Goal: Use online tool/utility: Utilize a website feature to perform a specific function

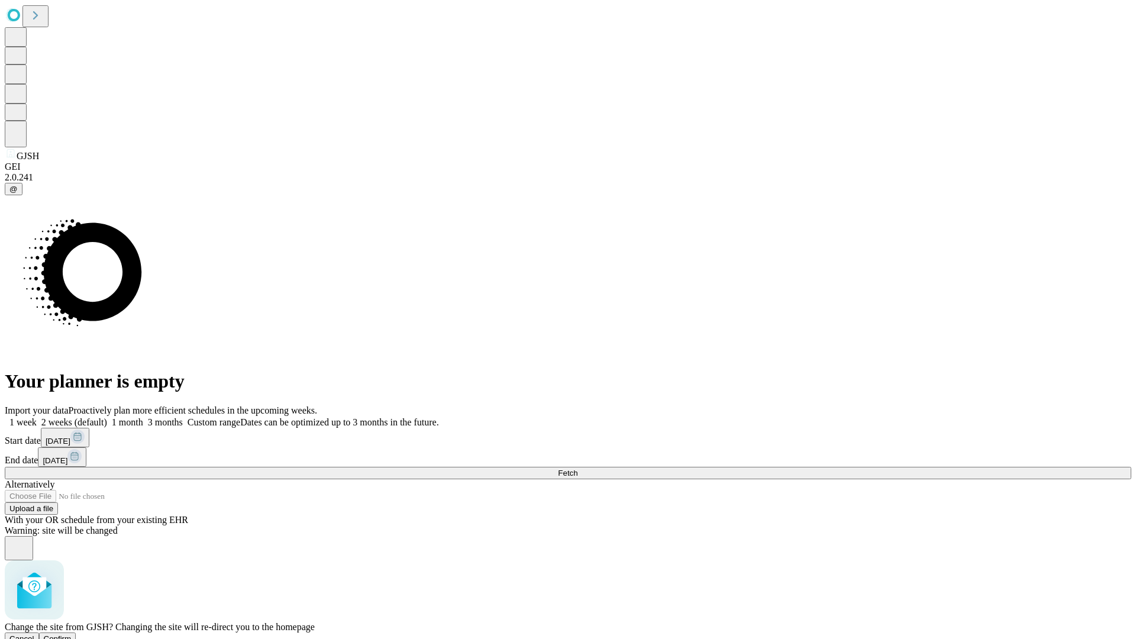
click at [72, 634] on span "Confirm" at bounding box center [58, 638] width 28 height 9
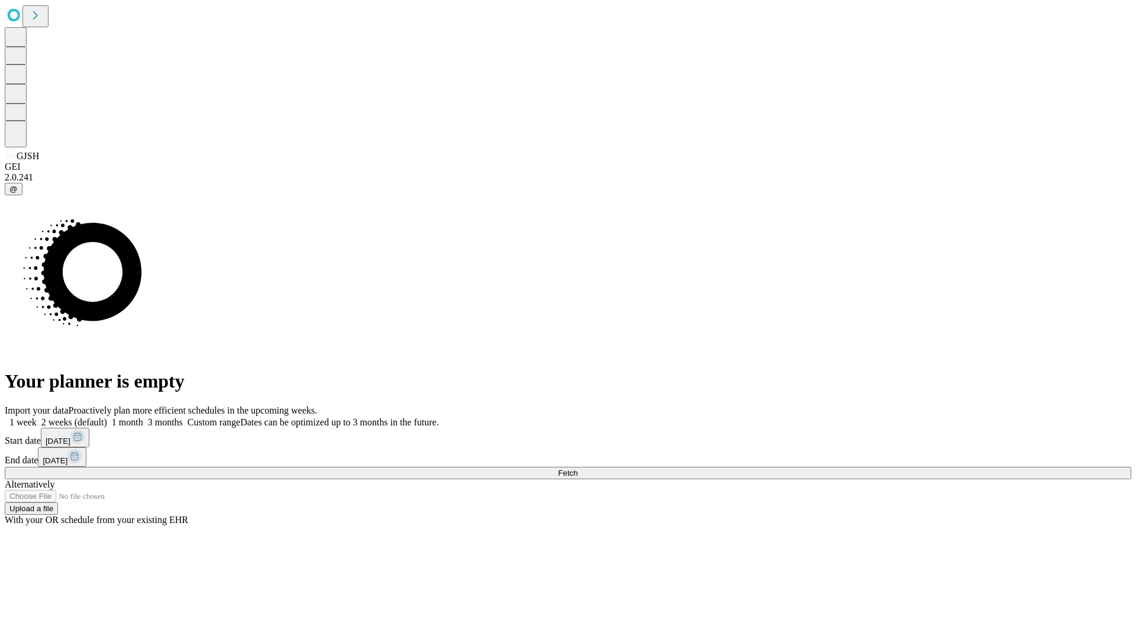
click at [37, 417] on label "1 week" at bounding box center [21, 422] width 32 height 10
click at [577, 468] on span "Fetch" at bounding box center [568, 472] width 20 height 9
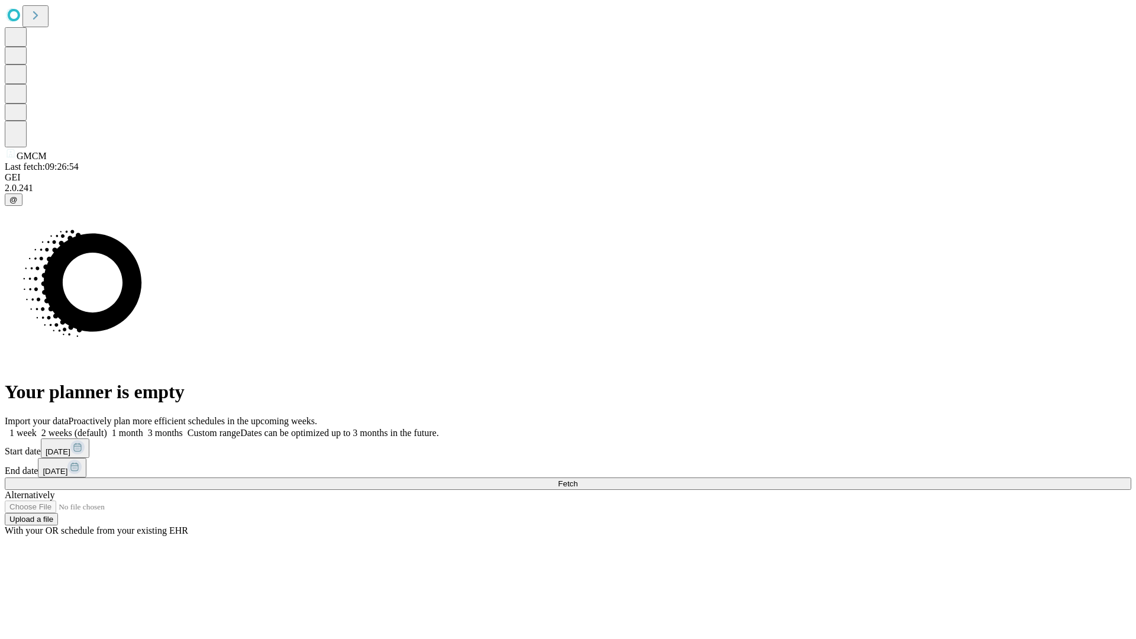
click at [37, 428] on label "1 week" at bounding box center [21, 433] width 32 height 10
click at [577, 479] on span "Fetch" at bounding box center [568, 483] width 20 height 9
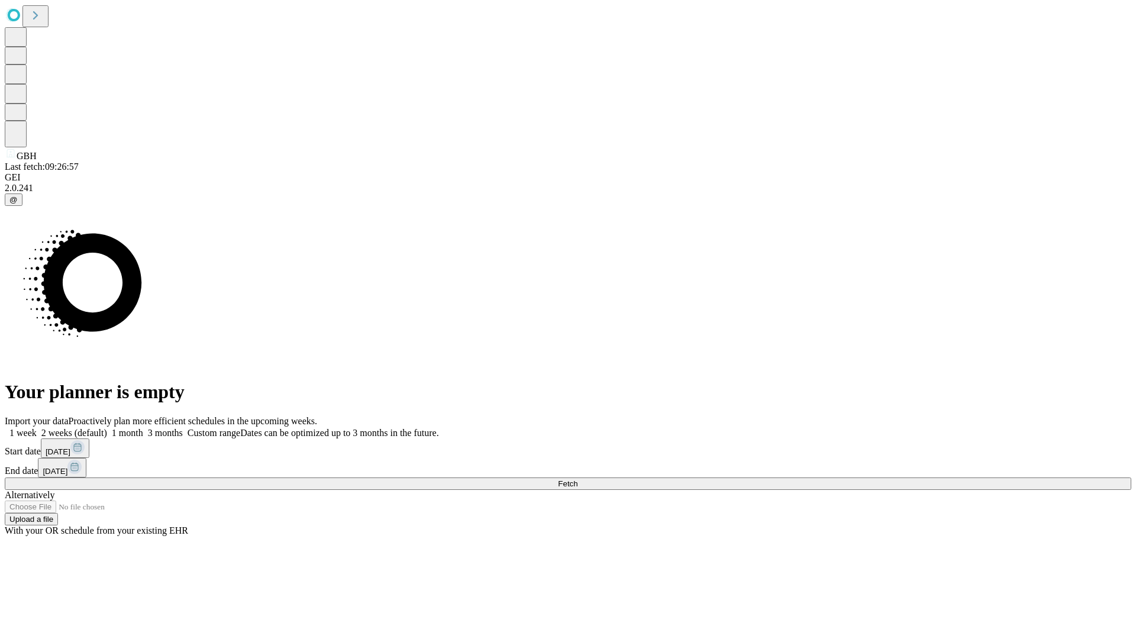
click at [37, 428] on label "1 week" at bounding box center [21, 433] width 32 height 10
click at [577, 479] on span "Fetch" at bounding box center [568, 483] width 20 height 9
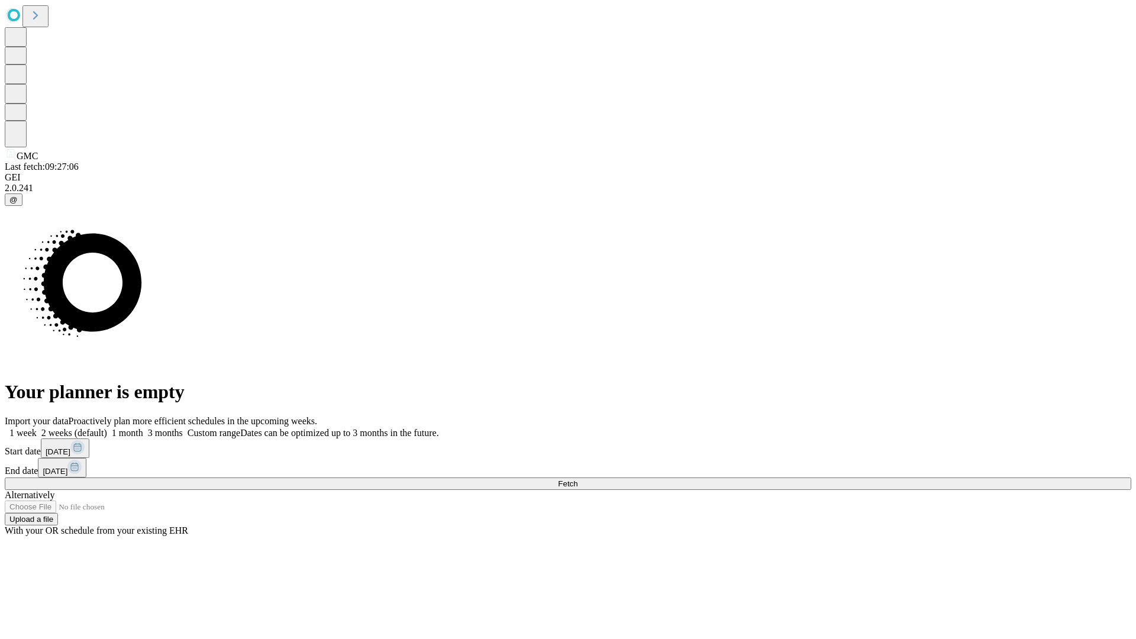
click at [37, 428] on label "1 week" at bounding box center [21, 433] width 32 height 10
click at [577, 479] on span "Fetch" at bounding box center [568, 483] width 20 height 9
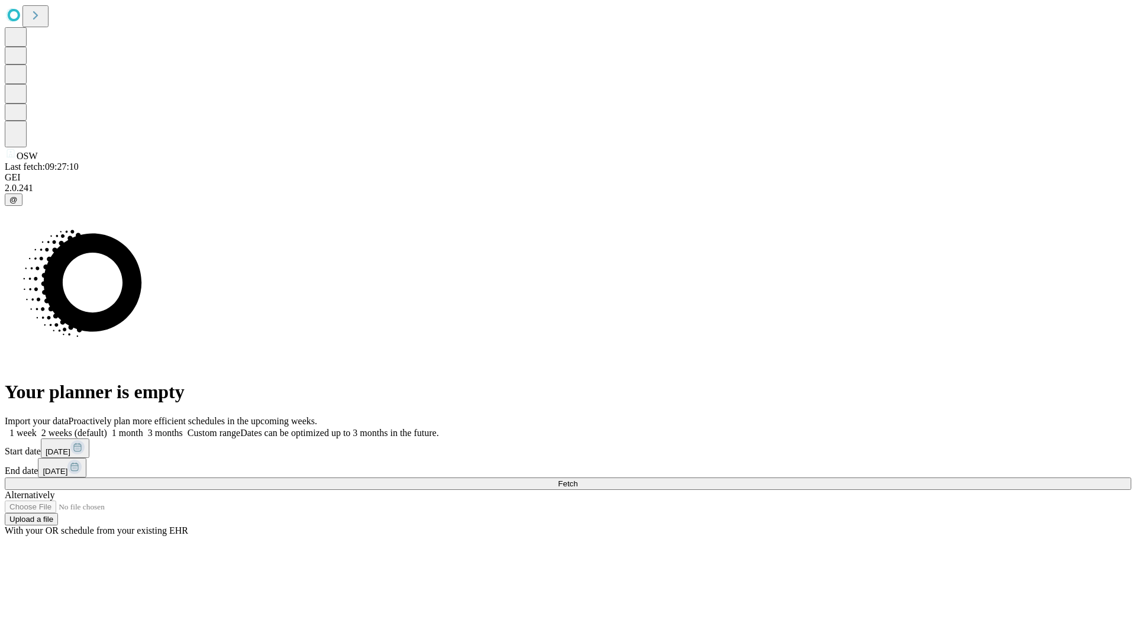
click at [577, 479] on span "Fetch" at bounding box center [568, 483] width 20 height 9
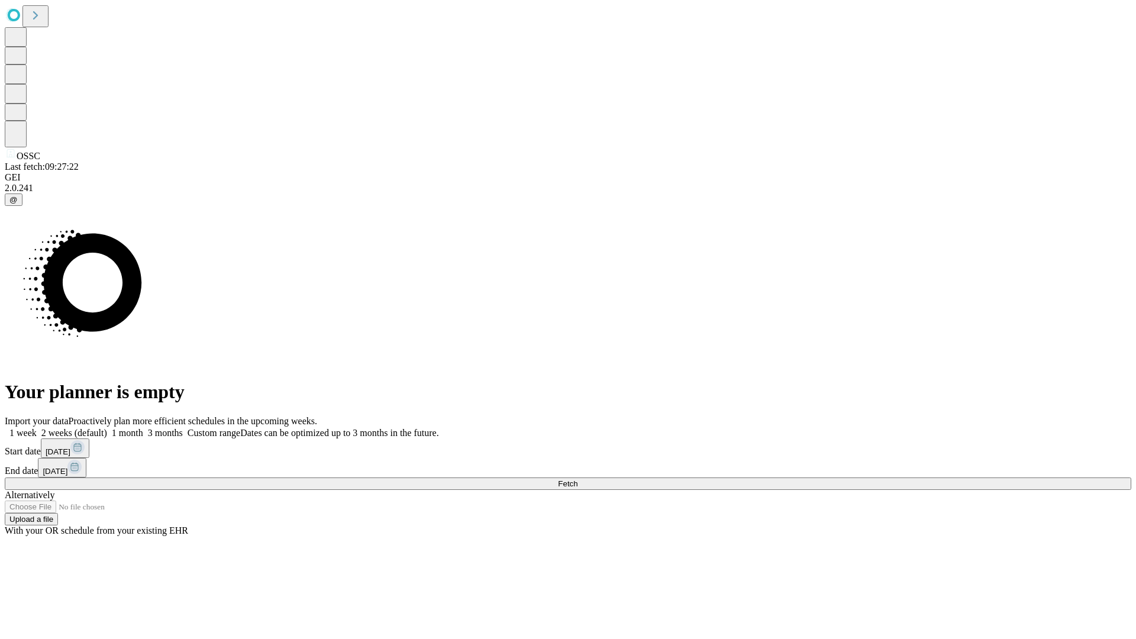
click at [37, 428] on label "1 week" at bounding box center [21, 433] width 32 height 10
click at [577, 479] on span "Fetch" at bounding box center [568, 483] width 20 height 9
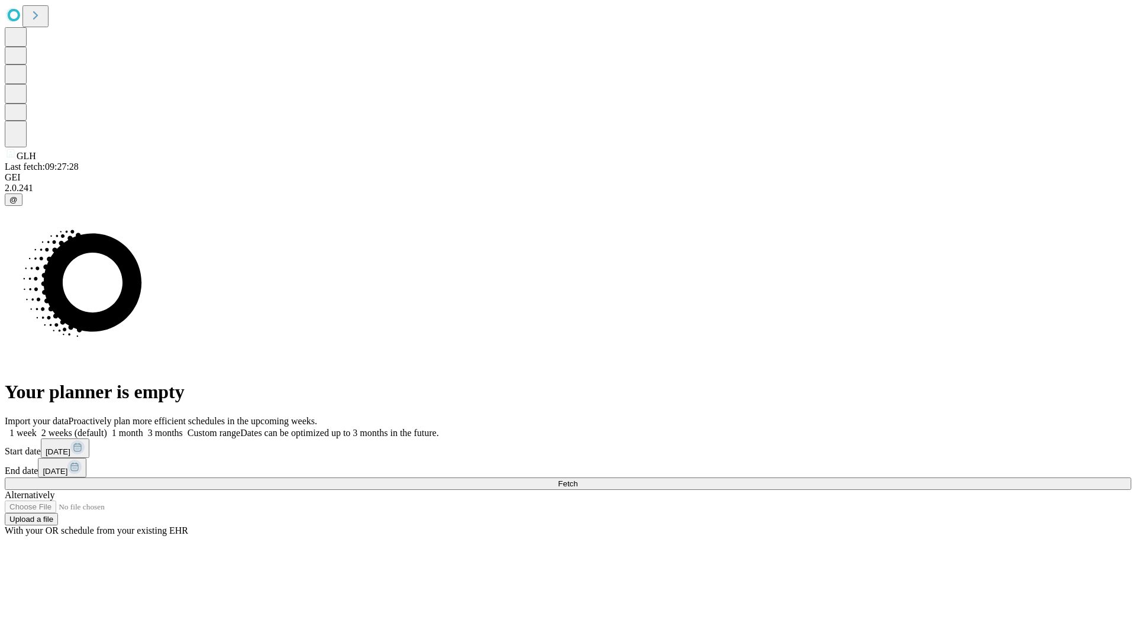
click at [37, 428] on label "1 week" at bounding box center [21, 433] width 32 height 10
click at [577, 479] on span "Fetch" at bounding box center [568, 483] width 20 height 9
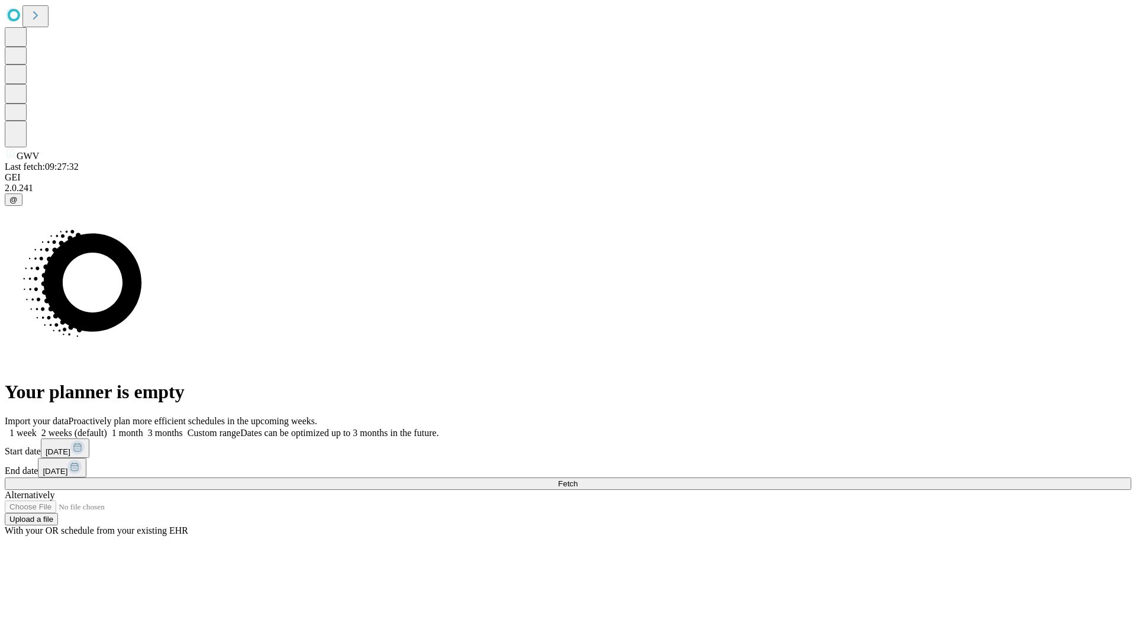
click at [37, 428] on label "1 week" at bounding box center [21, 433] width 32 height 10
click at [577, 479] on span "Fetch" at bounding box center [568, 483] width 20 height 9
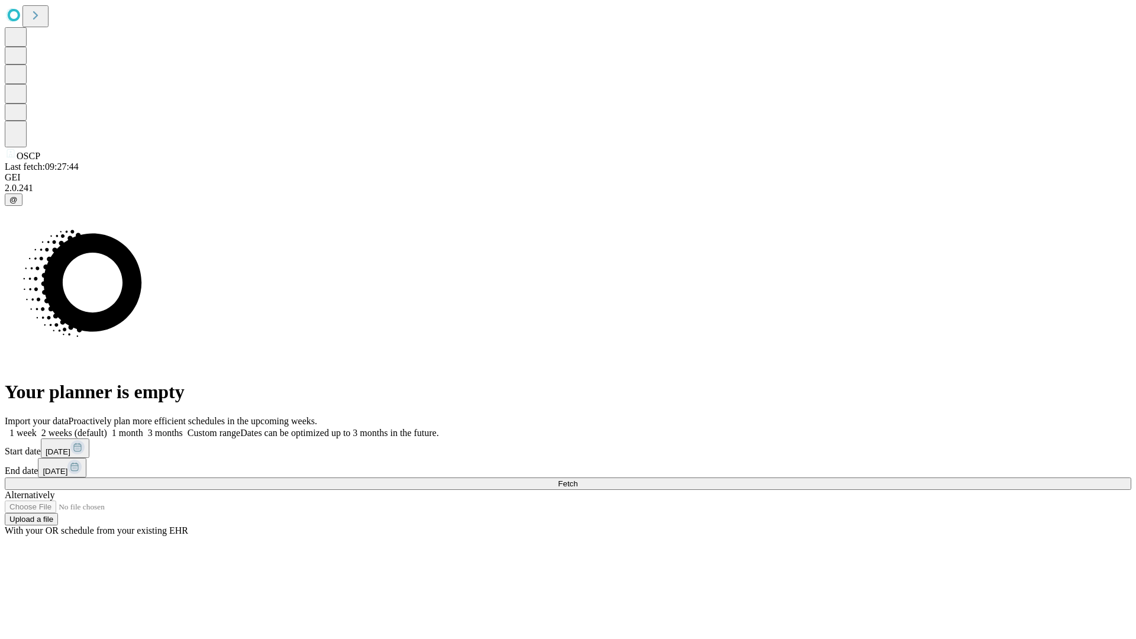
click at [37, 428] on label "1 week" at bounding box center [21, 433] width 32 height 10
click at [577, 479] on span "Fetch" at bounding box center [568, 483] width 20 height 9
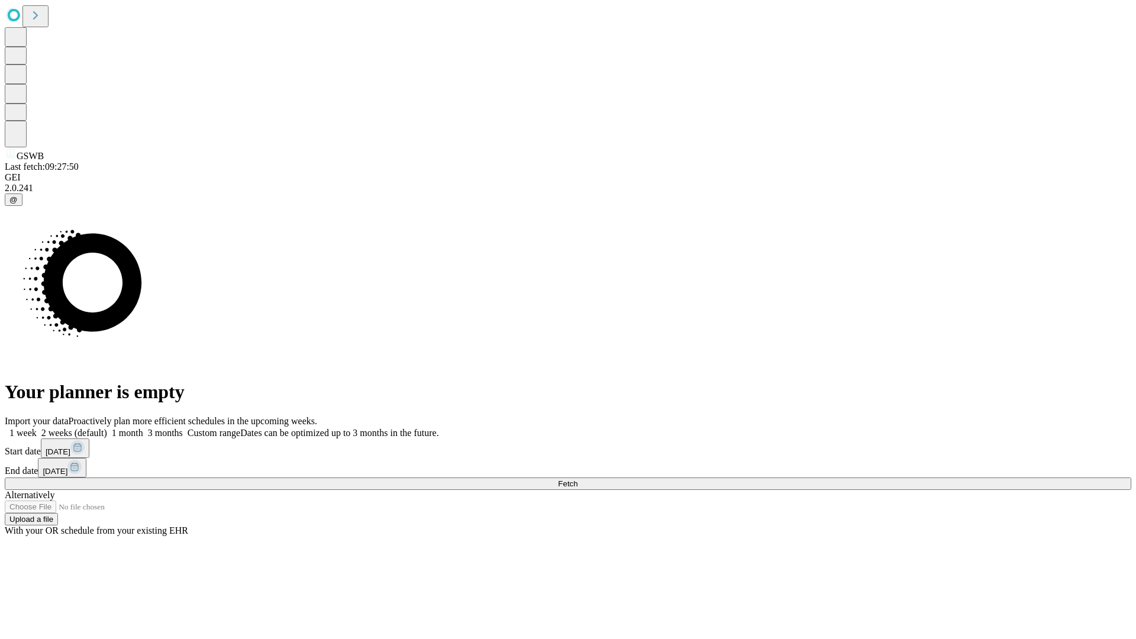
click at [577, 479] on span "Fetch" at bounding box center [568, 483] width 20 height 9
